Goal: Task Accomplishment & Management: Manage account settings

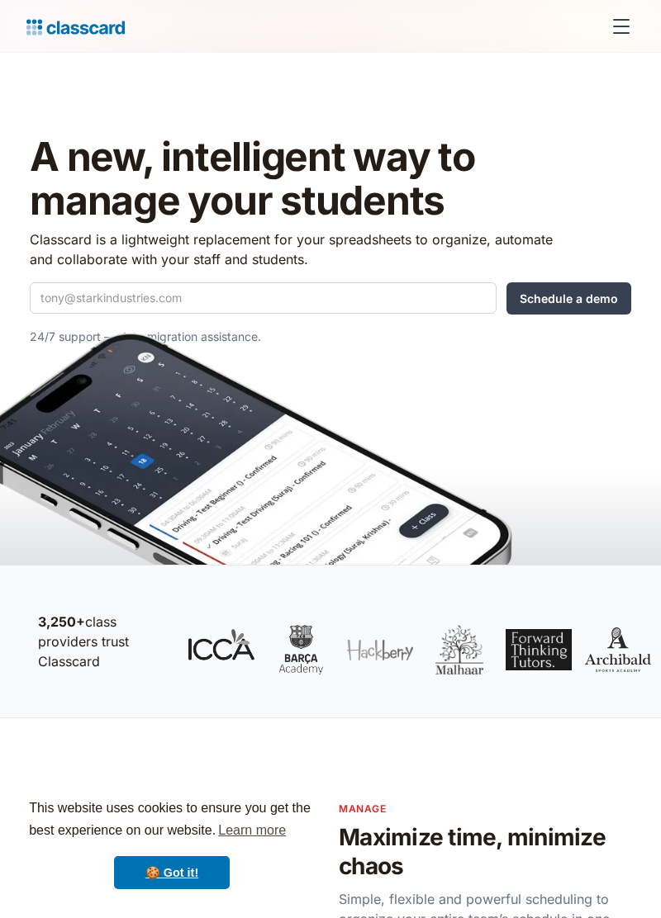
click at [628, 43] on div "menu" at bounding box center [621, 27] width 40 height 40
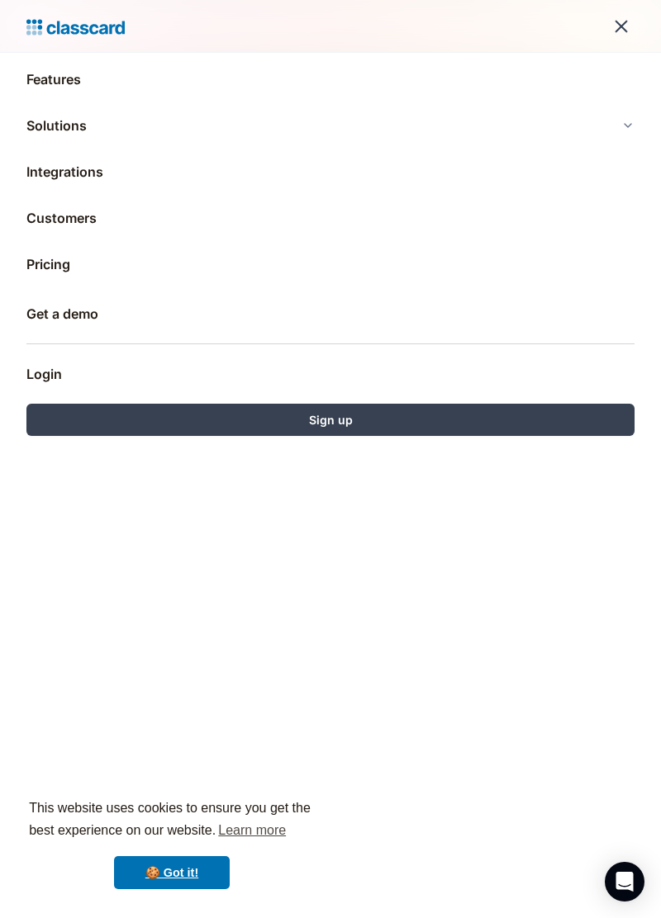
click at [364, 358] on link "Login" at bounding box center [330, 374] width 608 height 40
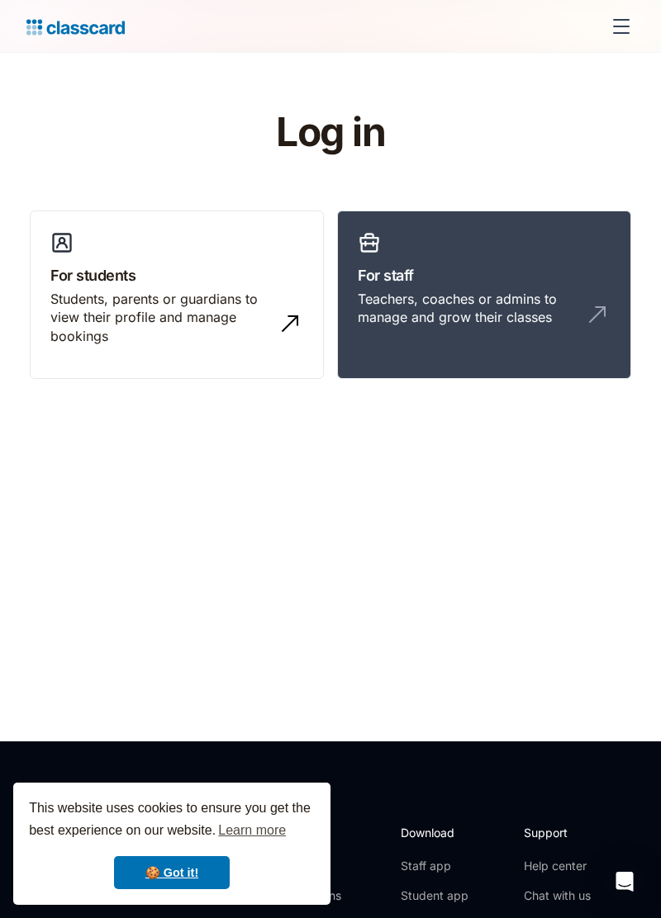
click at [95, 294] on div "Students, parents or guardians to view their profile and manage bookings" at bounding box center [160, 317] width 220 height 55
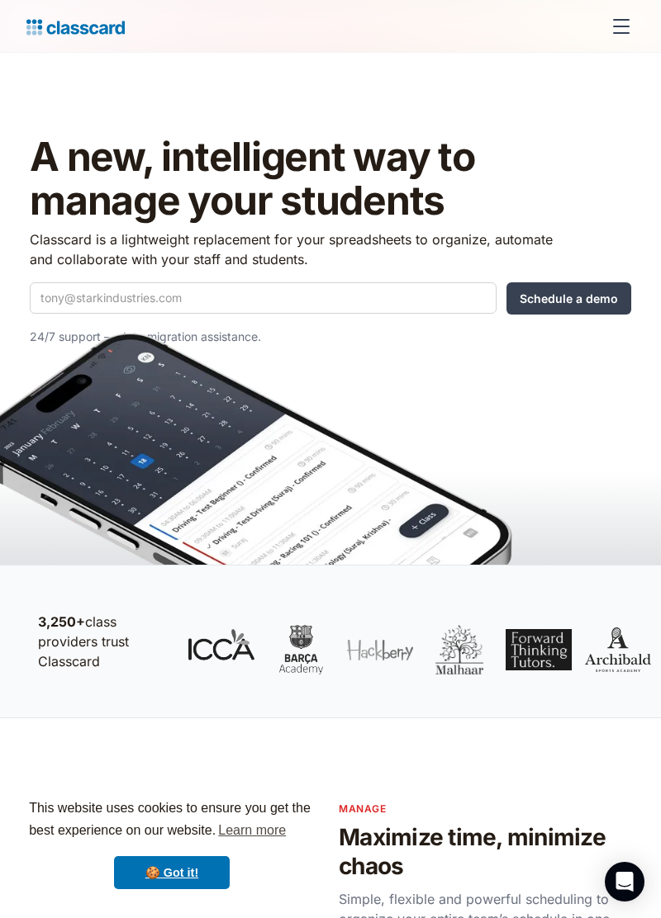
click at [618, 9] on div "menu" at bounding box center [621, 27] width 40 height 40
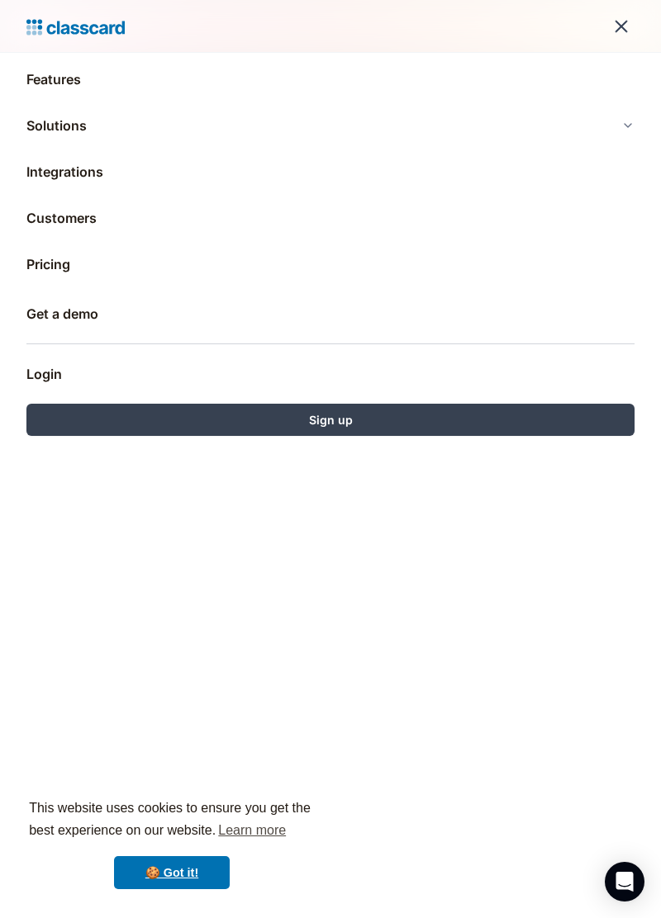
click at [55, 367] on link "Login" at bounding box center [330, 374] width 608 height 40
